Goal: Information Seeking & Learning: Learn about a topic

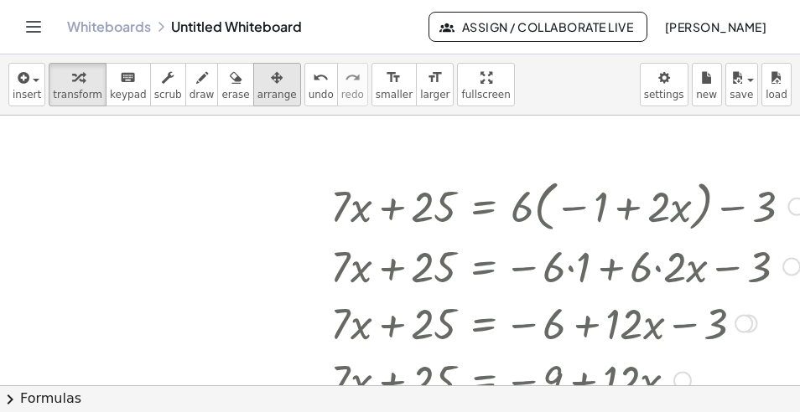
scroll to position [221, 0]
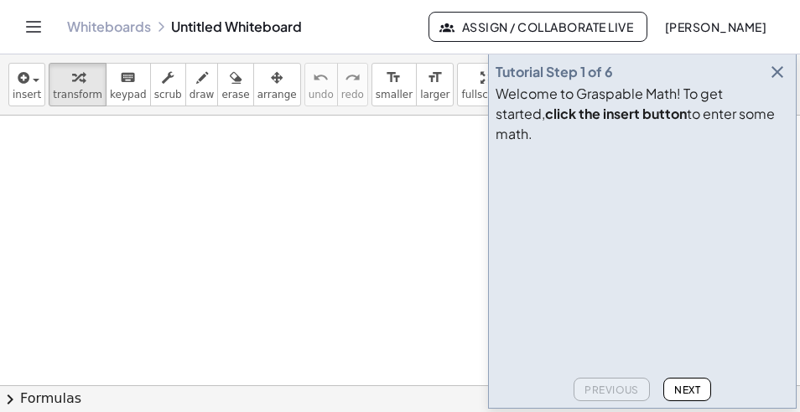
click at [780, 82] on icon "button" at bounding box center [777, 72] width 20 height 20
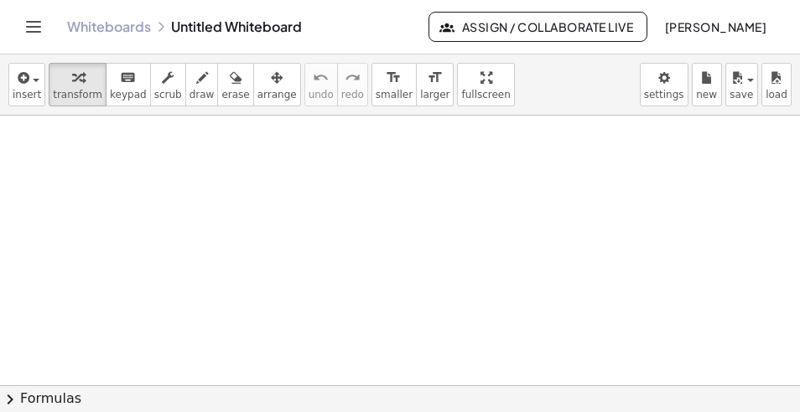
click at [368, 243] on div at bounding box center [400, 393] width 800 height 555
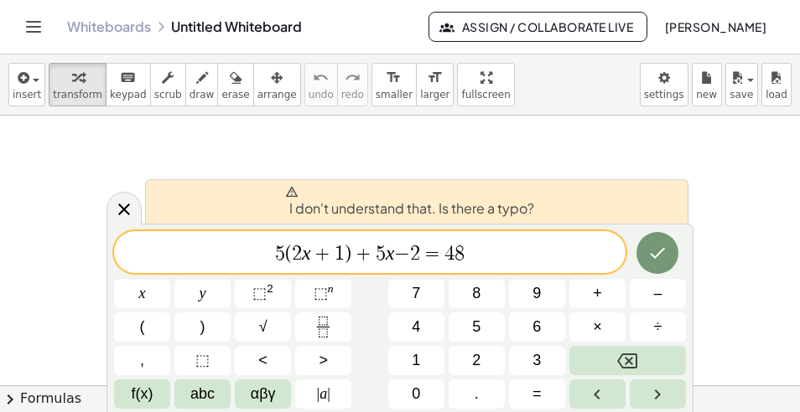
click at [499, 266] on div "5 ( 2 x + 1 ) + 5 x − 2 = 4 8 ​" at bounding box center [369, 252] width 511 height 42
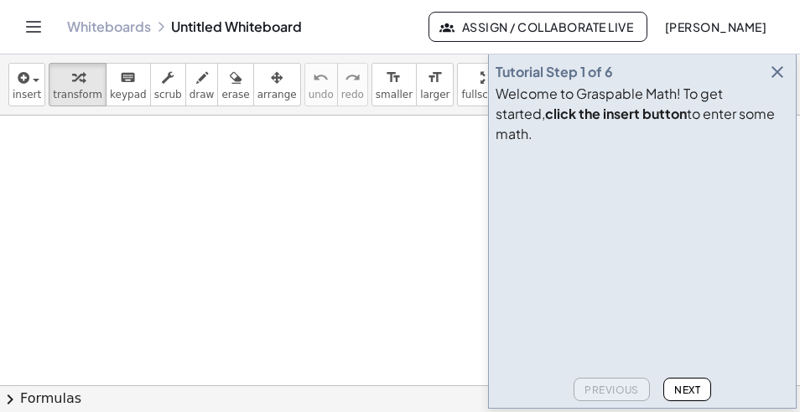
click at [777, 82] on icon "button" at bounding box center [777, 72] width 20 height 20
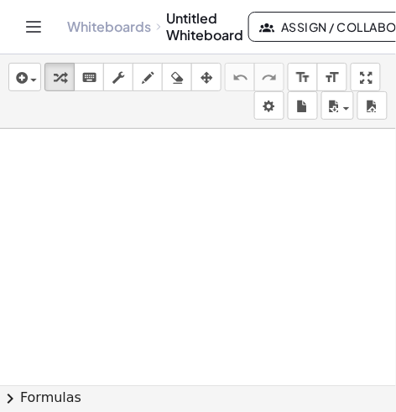
click at [69, 180] on div at bounding box center [198, 406] width 396 height 555
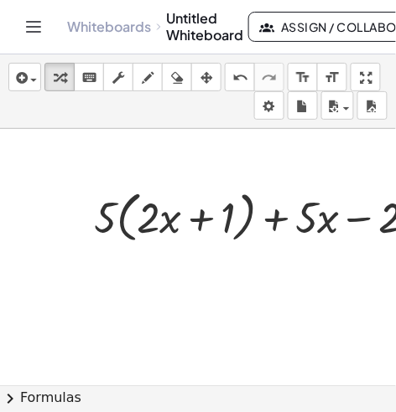
click at [120, 220] on div at bounding box center [314, 216] width 456 height 64
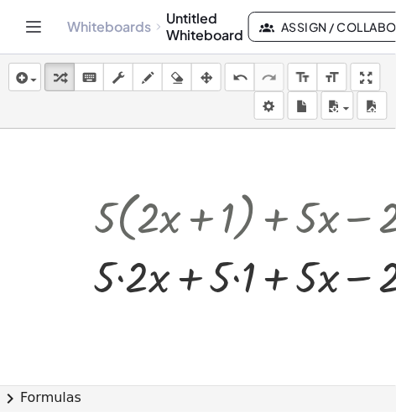
click at [231, 278] on div at bounding box center [313, 276] width 457 height 57
click at [121, 282] on div at bounding box center [313, 276] width 457 height 57
click at [231, 286] on div at bounding box center [314, 276] width 456 height 57
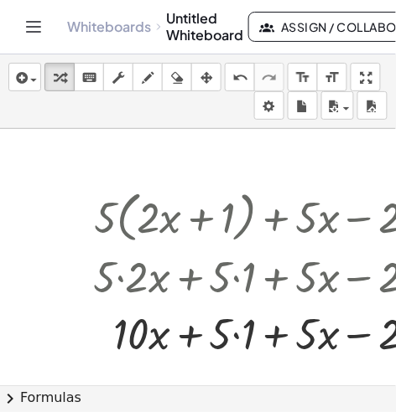
click at [230, 339] on div at bounding box center [313, 333] width 457 height 57
click at [236, 331] on div at bounding box center [313, 333] width 457 height 57
click at [234, 335] on div at bounding box center [313, 333] width 457 height 57
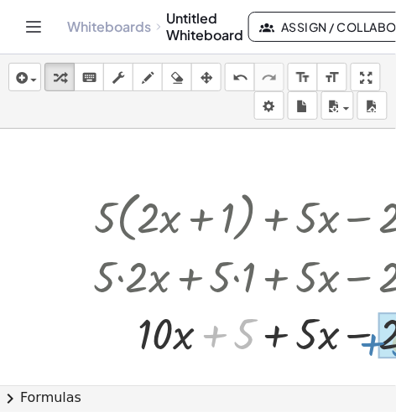
drag, startPoint x: 241, startPoint y: 344, endPoint x: 399, endPoint y: 355, distance: 158.8
click at [396, 355] on html "Graspable Math Activities Get Started Activity Bank Assigned Work Classes White…" at bounding box center [198, 206] width 396 height 412
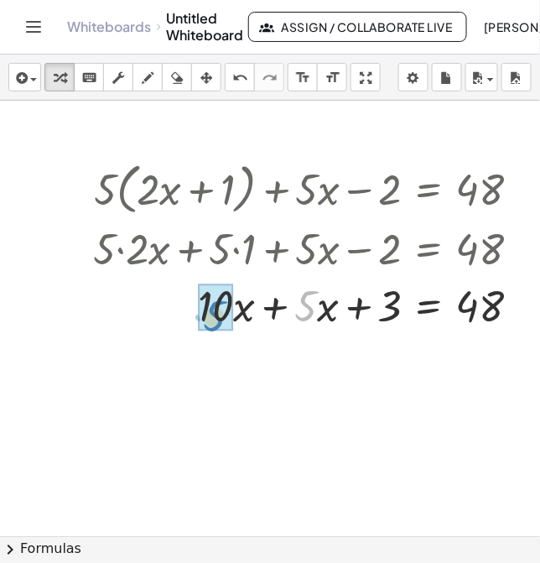
drag, startPoint x: 310, startPoint y: 309, endPoint x: 215, endPoint y: 312, distance: 94.8
drag, startPoint x: 306, startPoint y: 307, endPoint x: 246, endPoint y: 311, distance: 59.7
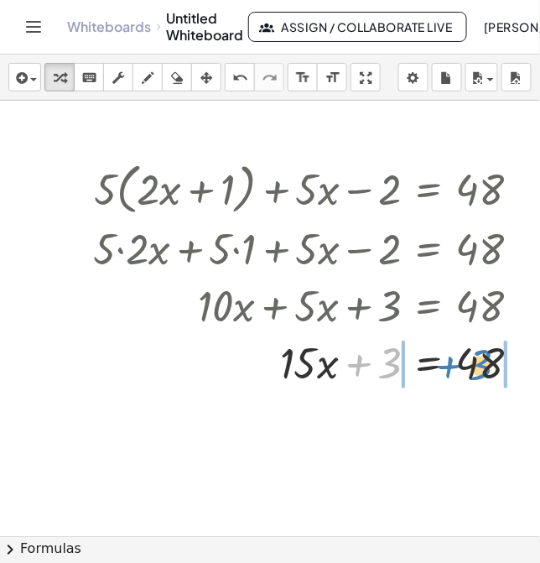
drag, startPoint x: 398, startPoint y: 363, endPoint x: 502, endPoint y: 362, distance: 104.0
click at [502, 362] on div at bounding box center [313, 361] width 457 height 57
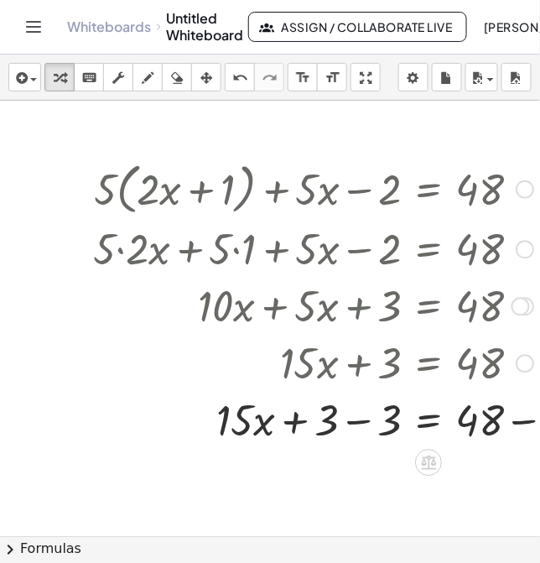
click at [527, 371] on div at bounding box center [345, 361] width 521 height 57
click at [520, 412] on div at bounding box center [345, 418] width 521 height 57
click at [371, 412] on div at bounding box center [313, 418] width 457 height 57
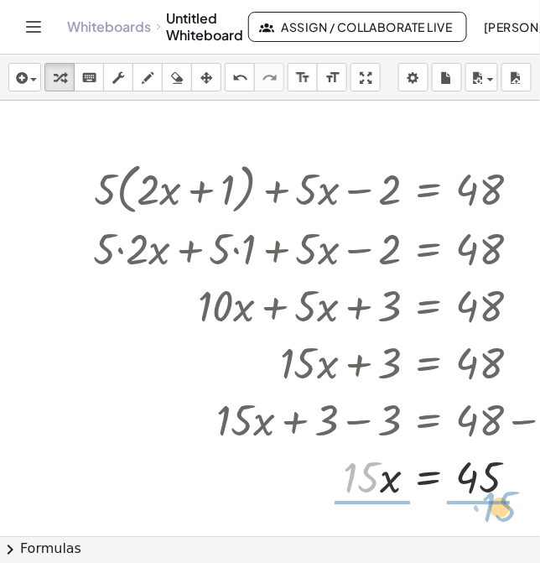
drag, startPoint x: 366, startPoint y: 482, endPoint x: 503, endPoint y: 512, distance: 140.8
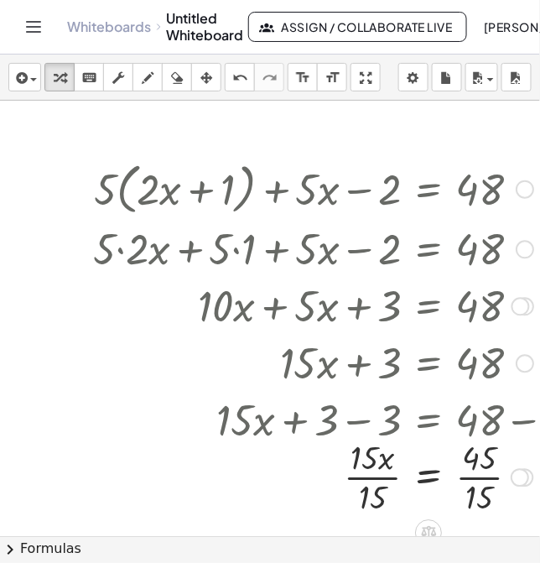
click at [375, 412] on div at bounding box center [345, 475] width 521 height 84
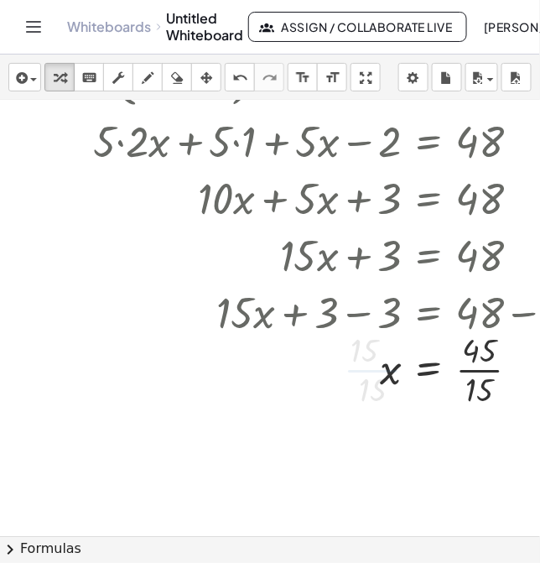
scroll to position [142, 0]
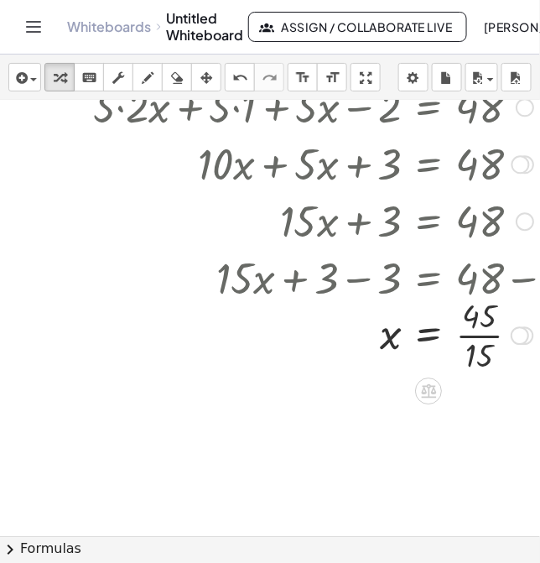
click at [480, 340] on div at bounding box center [345, 334] width 521 height 84
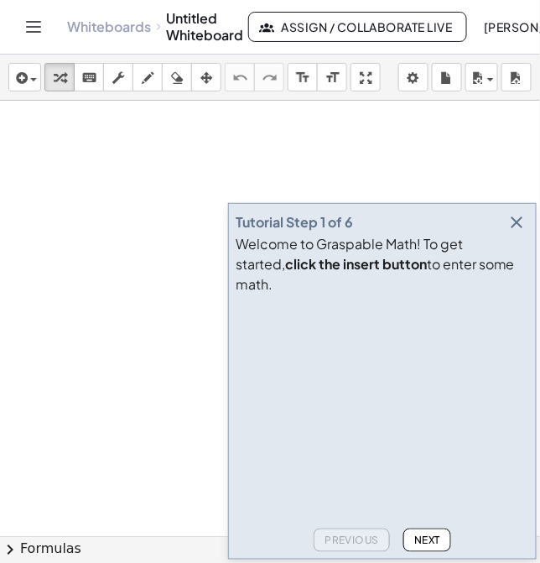
click at [517, 232] on icon "button" at bounding box center [517, 222] width 20 height 20
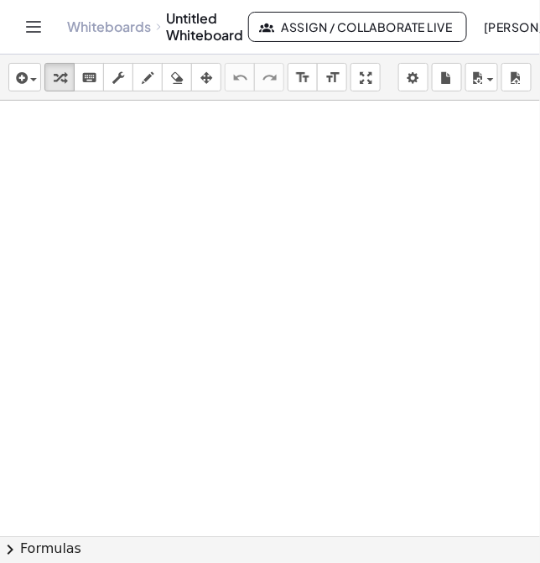
click at [125, 166] on div at bounding box center [270, 536] width 540 height 870
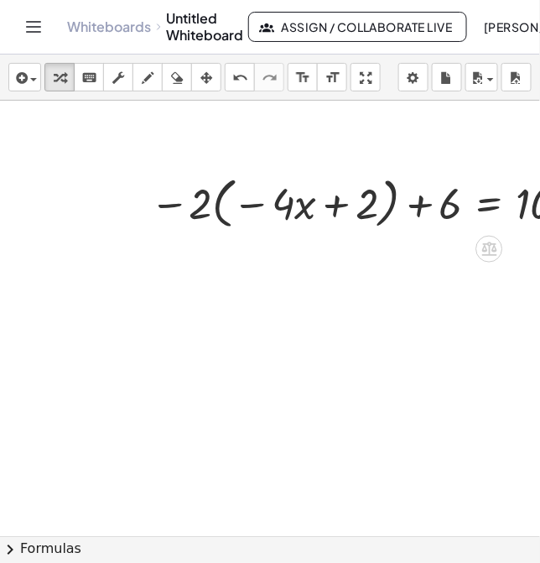
click at [221, 222] on div at bounding box center [411, 202] width 539 height 64
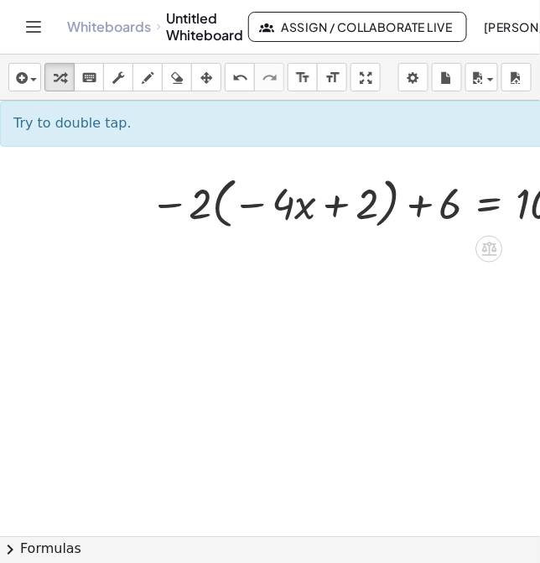
click at [224, 210] on div at bounding box center [411, 202] width 539 height 64
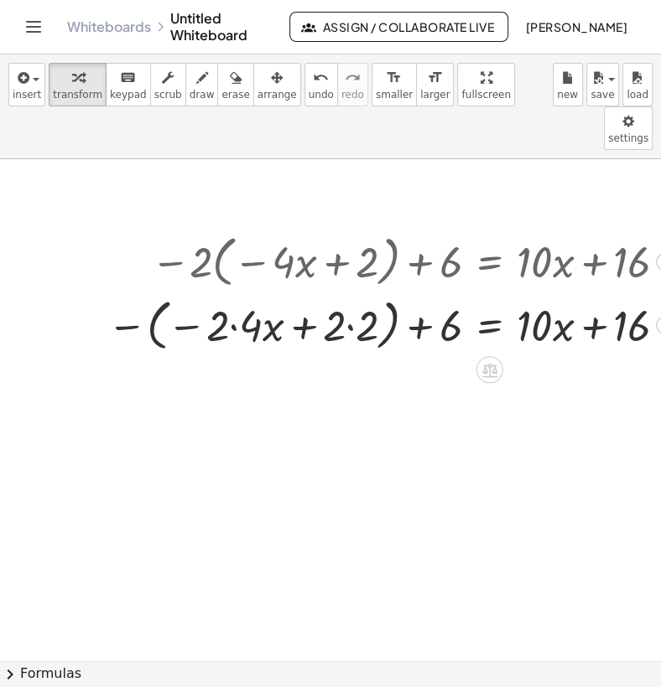
click at [231, 292] on div at bounding box center [390, 324] width 583 height 64
click at [490, 262] on div "− · 2 · ( − · 4 · x + 2 ) + 6 = + · 10 · x + 16 − − 4 x 2 + 6 = + · 10 · x + 16…" at bounding box center [490, 262] width 0 height 0
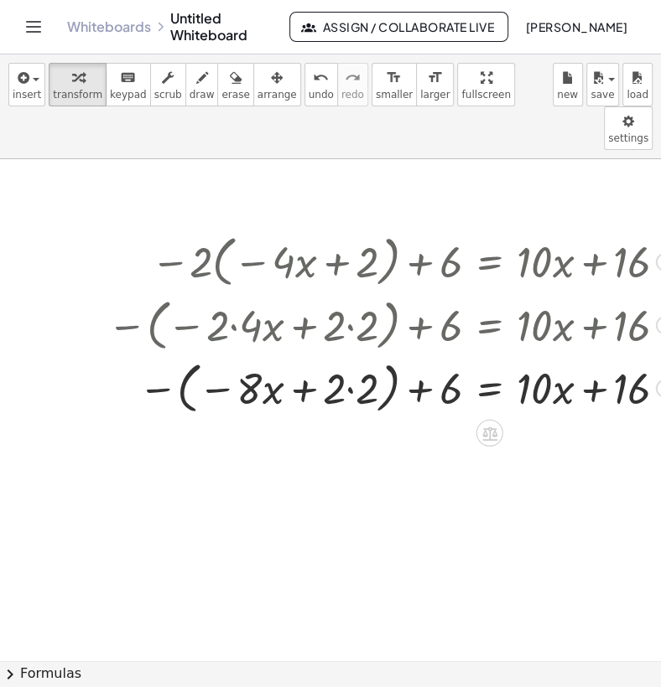
click at [355, 357] on div at bounding box center [390, 387] width 583 height 64
click at [214, 355] on div at bounding box center [390, 387] width 583 height 64
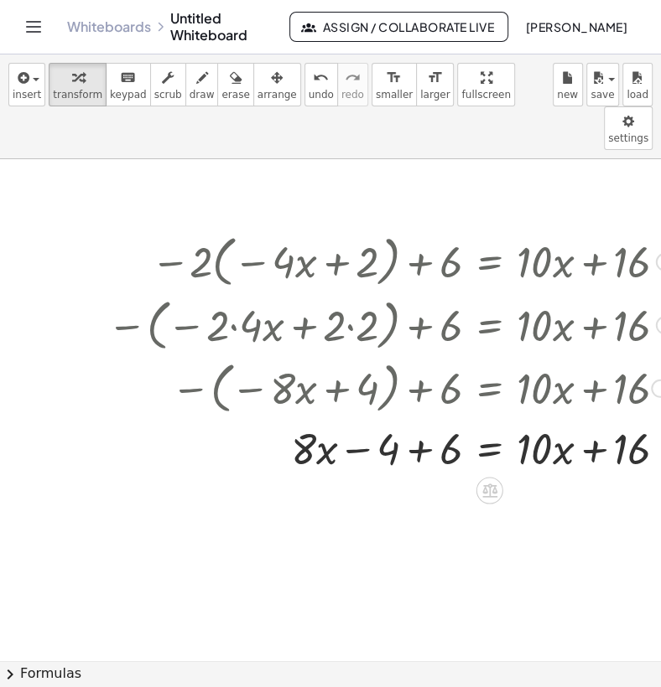
click at [417, 418] on div at bounding box center [393, 446] width 589 height 57
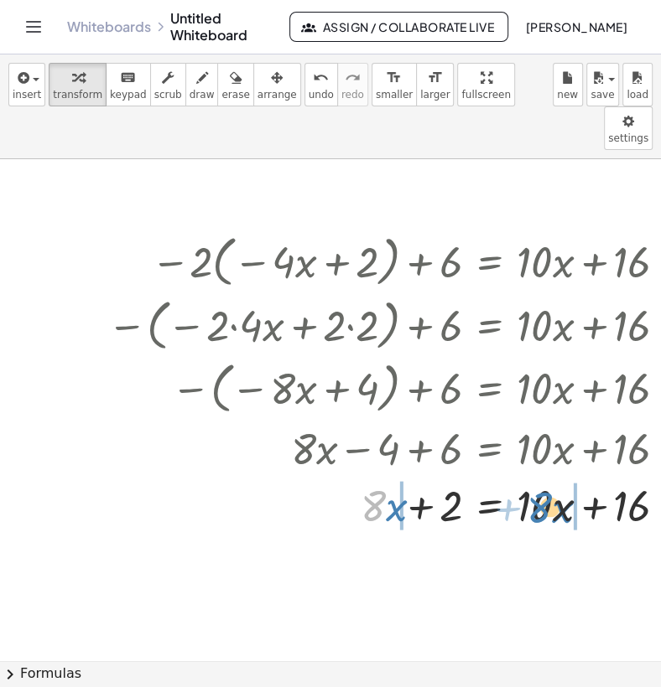
drag, startPoint x: 368, startPoint y: 468, endPoint x: 534, endPoint y: 469, distance: 166.0
click at [534, 475] on div at bounding box center [390, 503] width 583 height 57
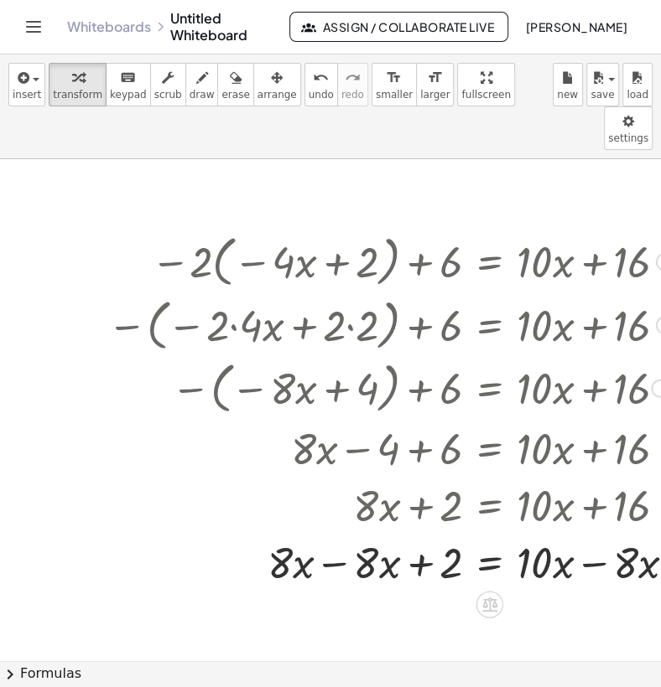
click at [328, 532] on div at bounding box center [436, 560] width 675 height 57
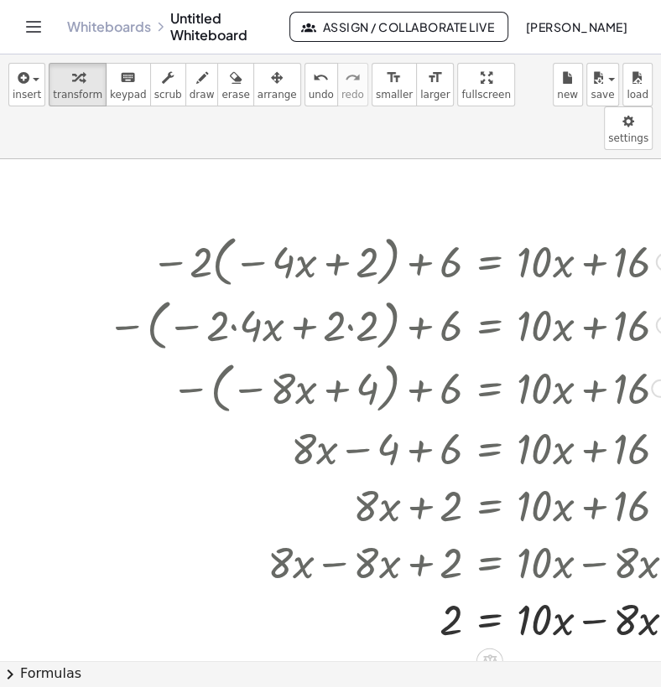
click at [539, 562] on div at bounding box center [436, 617] width 675 height 57
drag, startPoint x: 583, startPoint y: 625, endPoint x: 413, endPoint y: 620, distance: 169.4
click at [412, 562] on div at bounding box center [436, 674] width 675 height 57
click at [418, 562] on div at bounding box center [436, 674] width 675 height 57
click at [539, 562] on div at bounding box center [436, 674] width 675 height 57
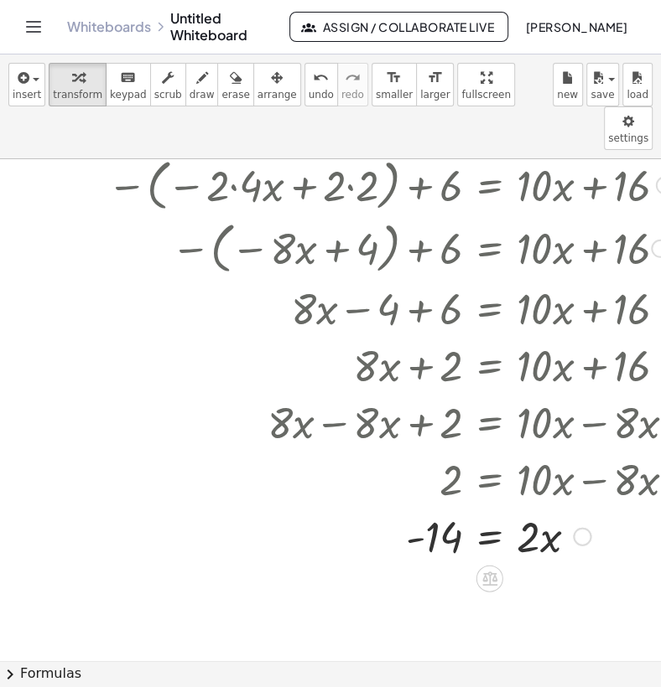
scroll to position [210, 0]
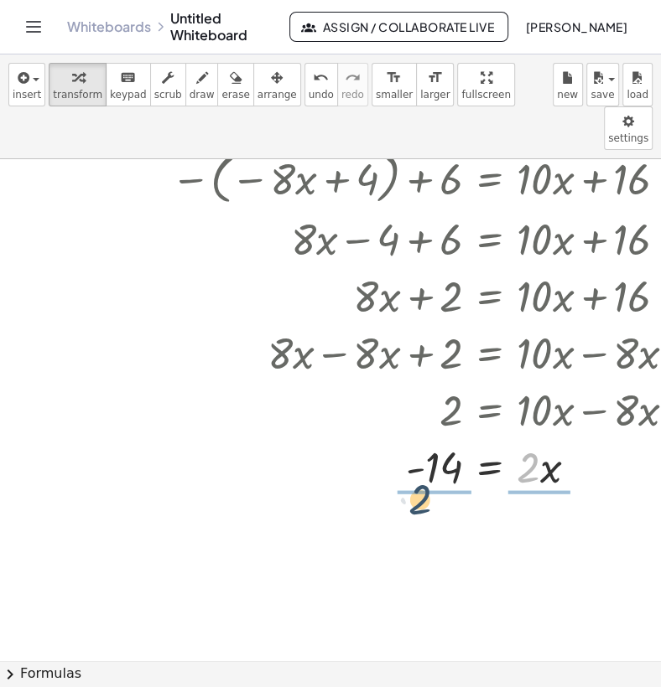
drag, startPoint x: 525, startPoint y: 440, endPoint x: 416, endPoint y: 473, distance: 113.8
click at [416, 473] on div "− · 2 · ( − · 4 · x + 2 ) + 6 = + · 10 · x + 16 − ( − · 2 · 4 · x + · 2 · 2 ) +…" at bounding box center [391, 451] width 782 height 1003
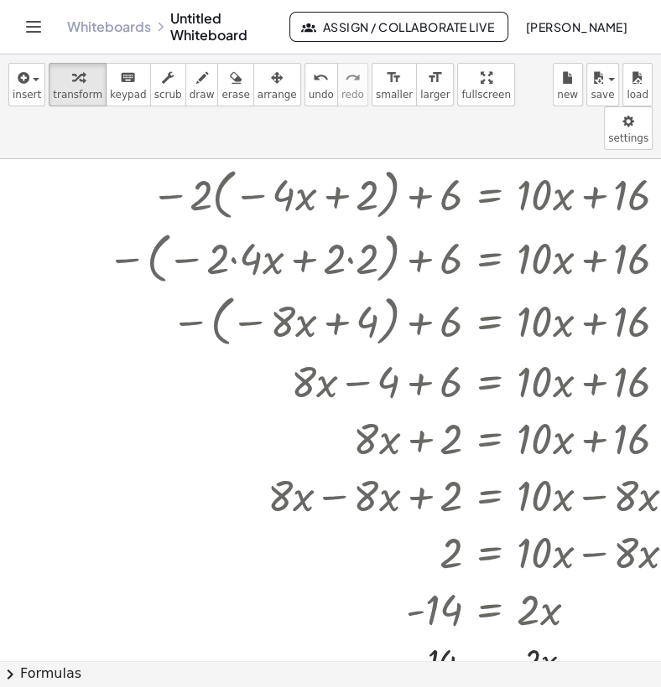
scroll to position [0, 0]
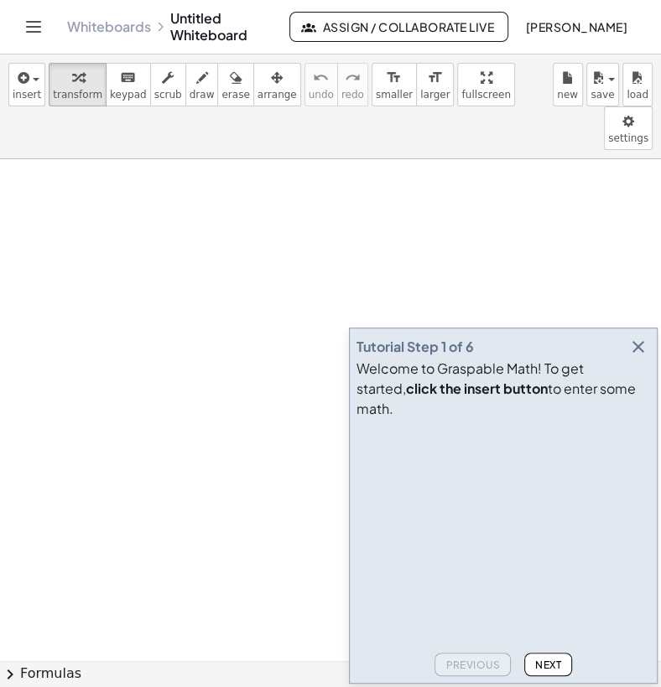
click at [640, 357] on icon "button" at bounding box center [638, 347] width 20 height 20
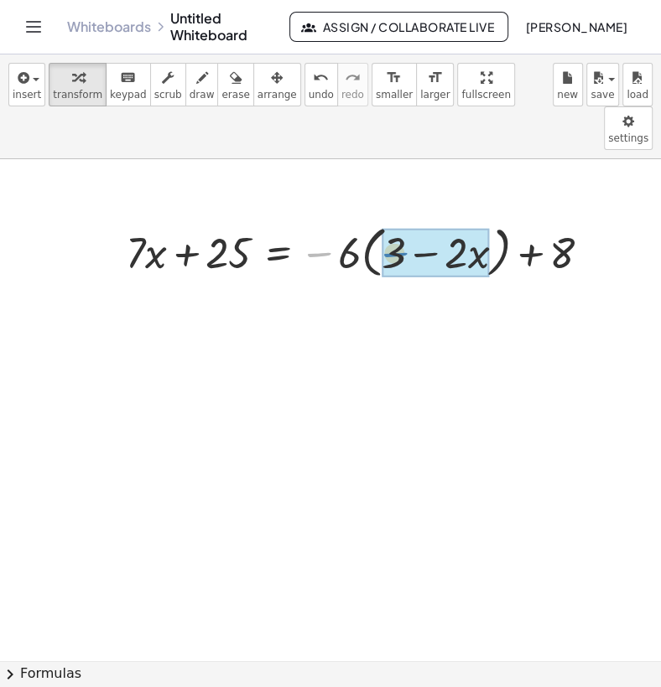
drag, startPoint x: 322, startPoint y: 210, endPoint x: 398, endPoint y: 210, distance: 76.3
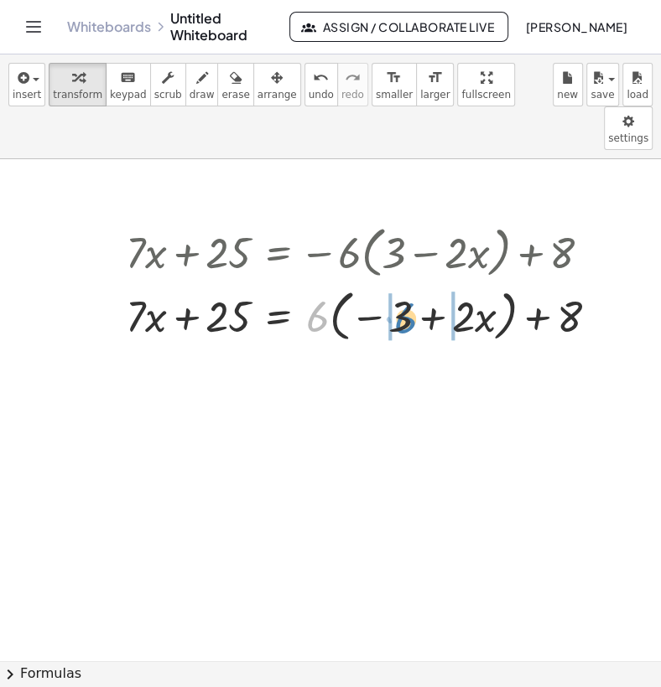
drag, startPoint x: 321, startPoint y: 218, endPoint x: 407, endPoint y: 220, distance: 86.4
click at [278, 252] on div "+ · 7 · x + 25 = − · 6 · ( + 3 − · 2 · x ) + 8 · 6 + · 7 · x + 25 = · 6 · ( 3 ·…" at bounding box center [278, 252] width 0 height 0
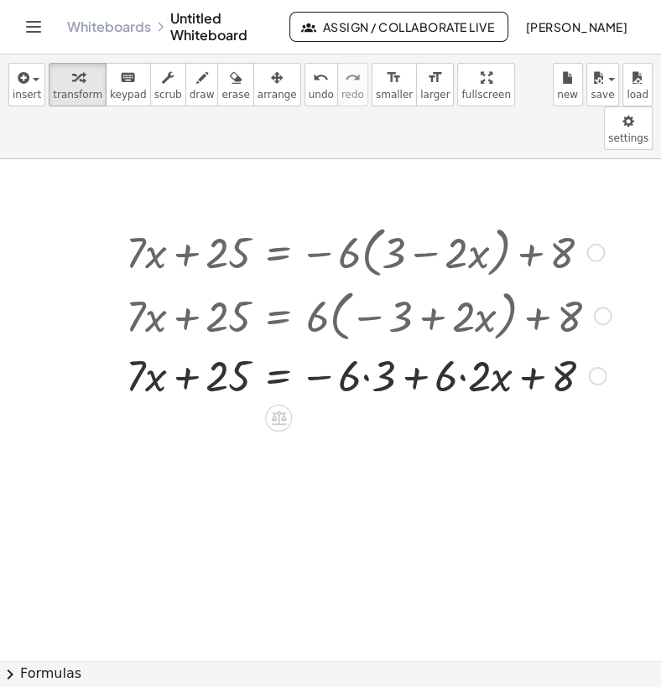
click at [367, 346] on div at bounding box center [368, 374] width 502 height 57
click at [448, 346] on div at bounding box center [368, 374] width 502 height 57
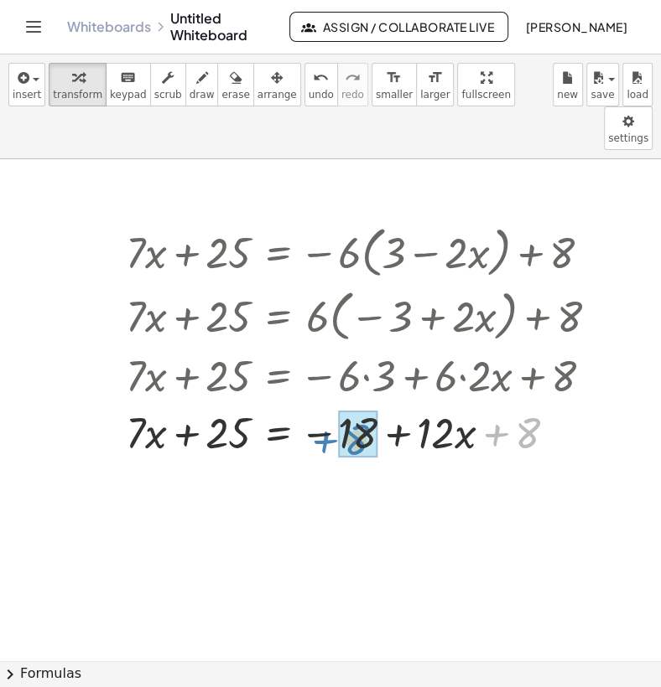
drag, startPoint x: 501, startPoint y: 387, endPoint x: 333, endPoint y: 393, distance: 168.6
click at [333, 403] on div at bounding box center [368, 431] width 502 height 57
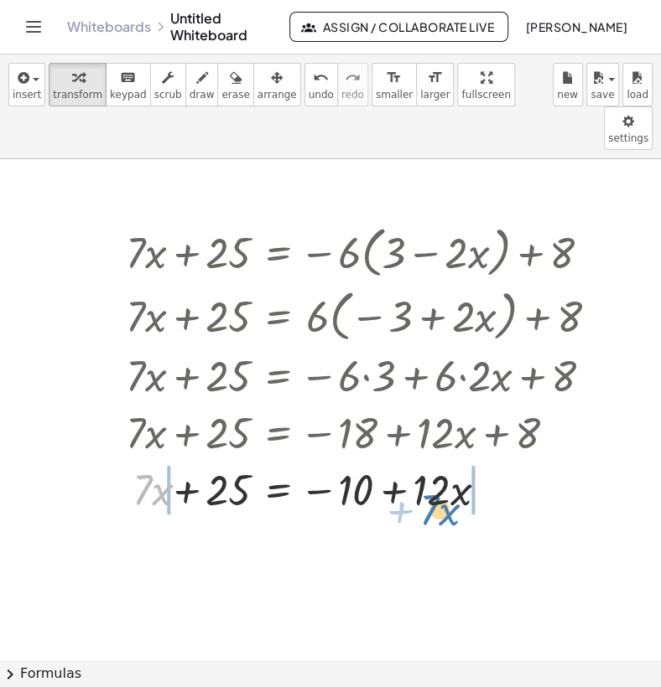
drag, startPoint x: 132, startPoint y: 448, endPoint x: 422, endPoint y: 459, distance: 289.4
click at [422, 460] on div at bounding box center [364, 488] width 495 height 57
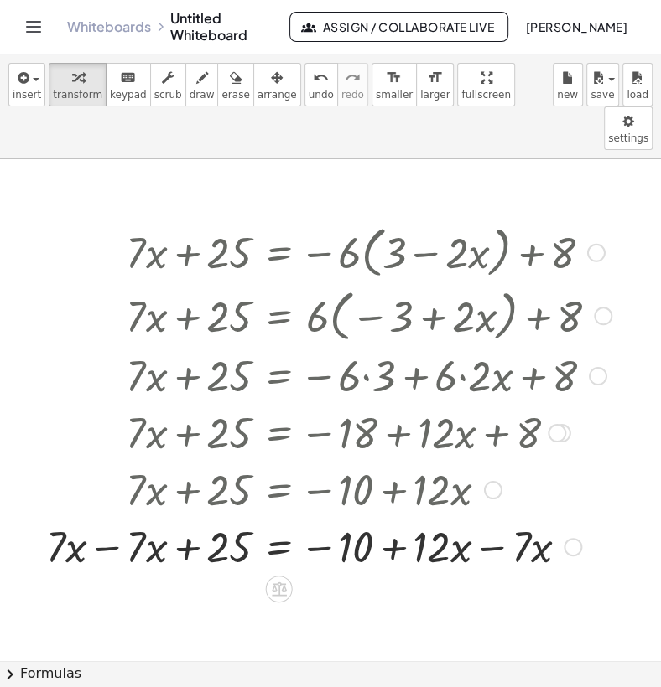
click at [105, 465] on div at bounding box center [329, 488] width 582 height 57
click at [122, 518] on div at bounding box center [329, 545] width 582 height 57
click at [470, 517] on div at bounding box center [368, 545] width 502 height 57
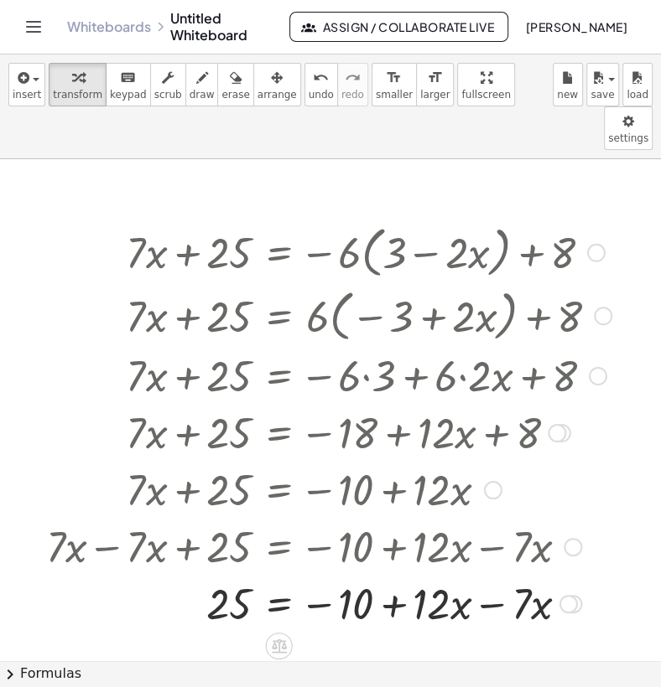
click at [513, 574] on div at bounding box center [329, 602] width 582 height 57
click at [497, 574] on div at bounding box center [329, 602] width 582 height 57
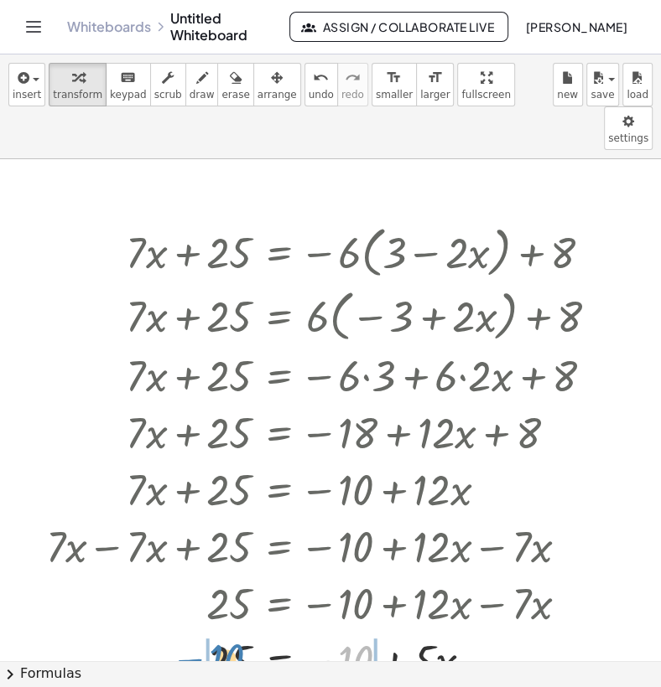
drag, startPoint x: 327, startPoint y: 562, endPoint x: 198, endPoint y: 559, distance: 129.1
click at [279, 252] on div "+ · 7 · x + 25 = − · 6 · ( + 3 − · 2 · x ) + 8 + · 7 · x + 25 = + · 6 · ( − 3 +…" at bounding box center [279, 252] width 0 height 0
click at [190, 631] on div at bounding box center [329, 659] width 582 height 57
click at [403, 631] on div at bounding box center [329, 659] width 582 height 57
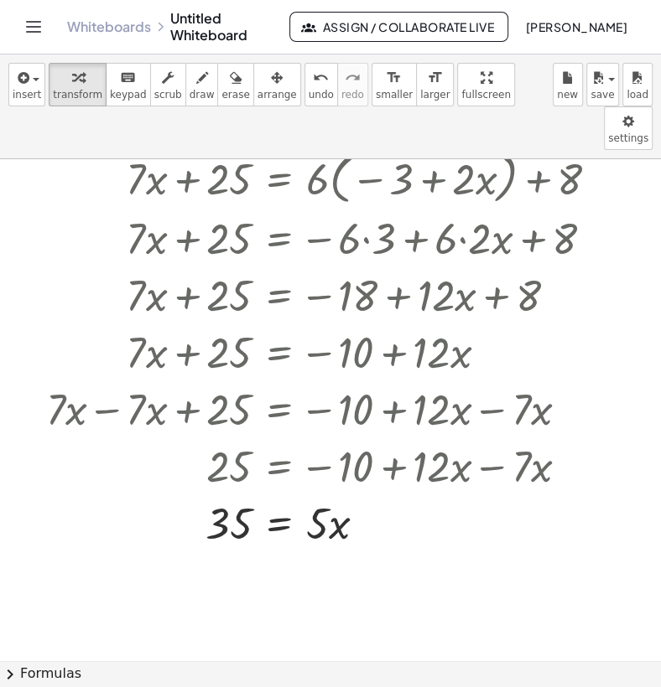
scroll to position [147, 0]
